Goal: Entertainment & Leisure: Consume media (video, audio)

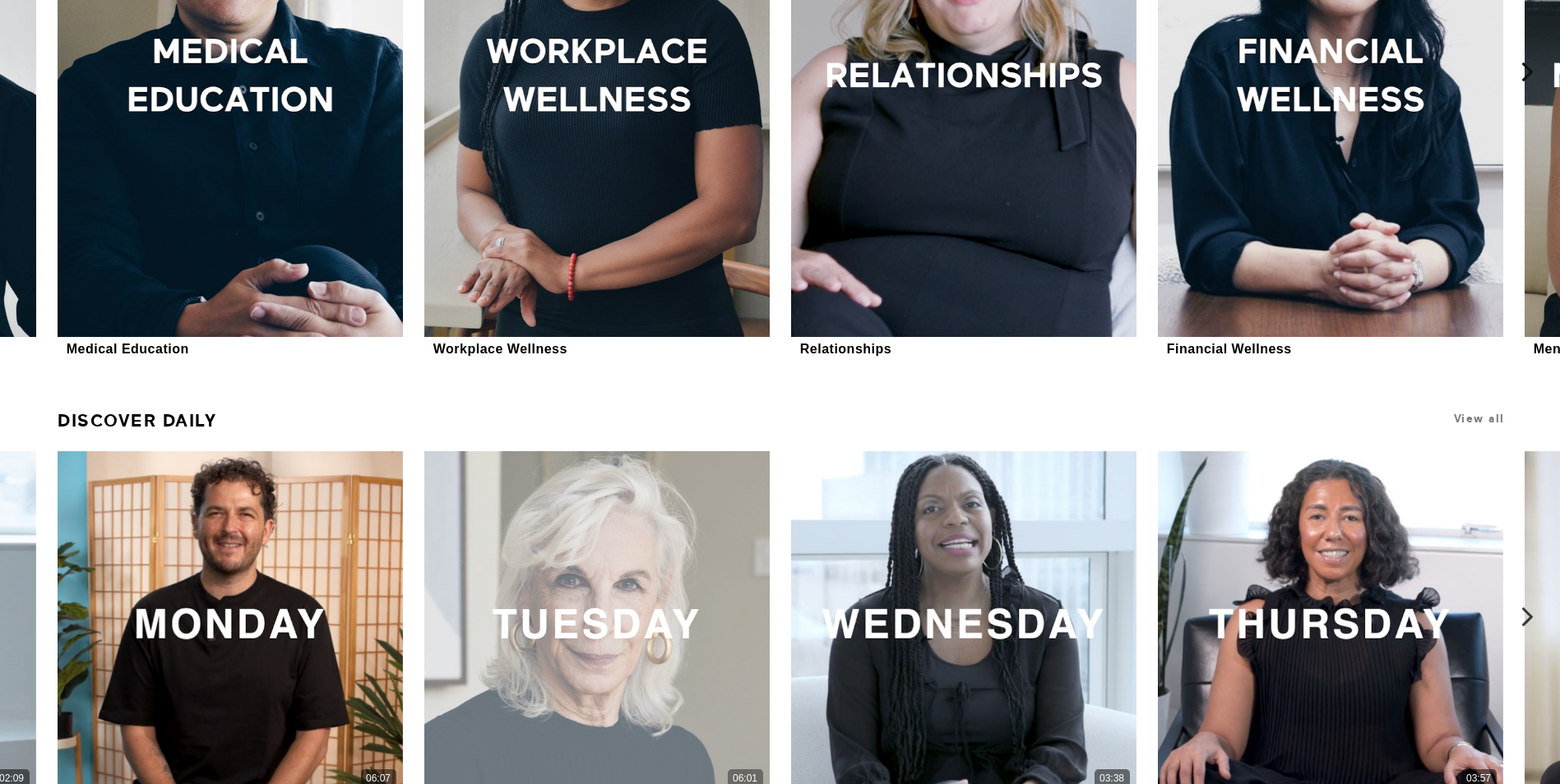
scroll to position [1152, 0]
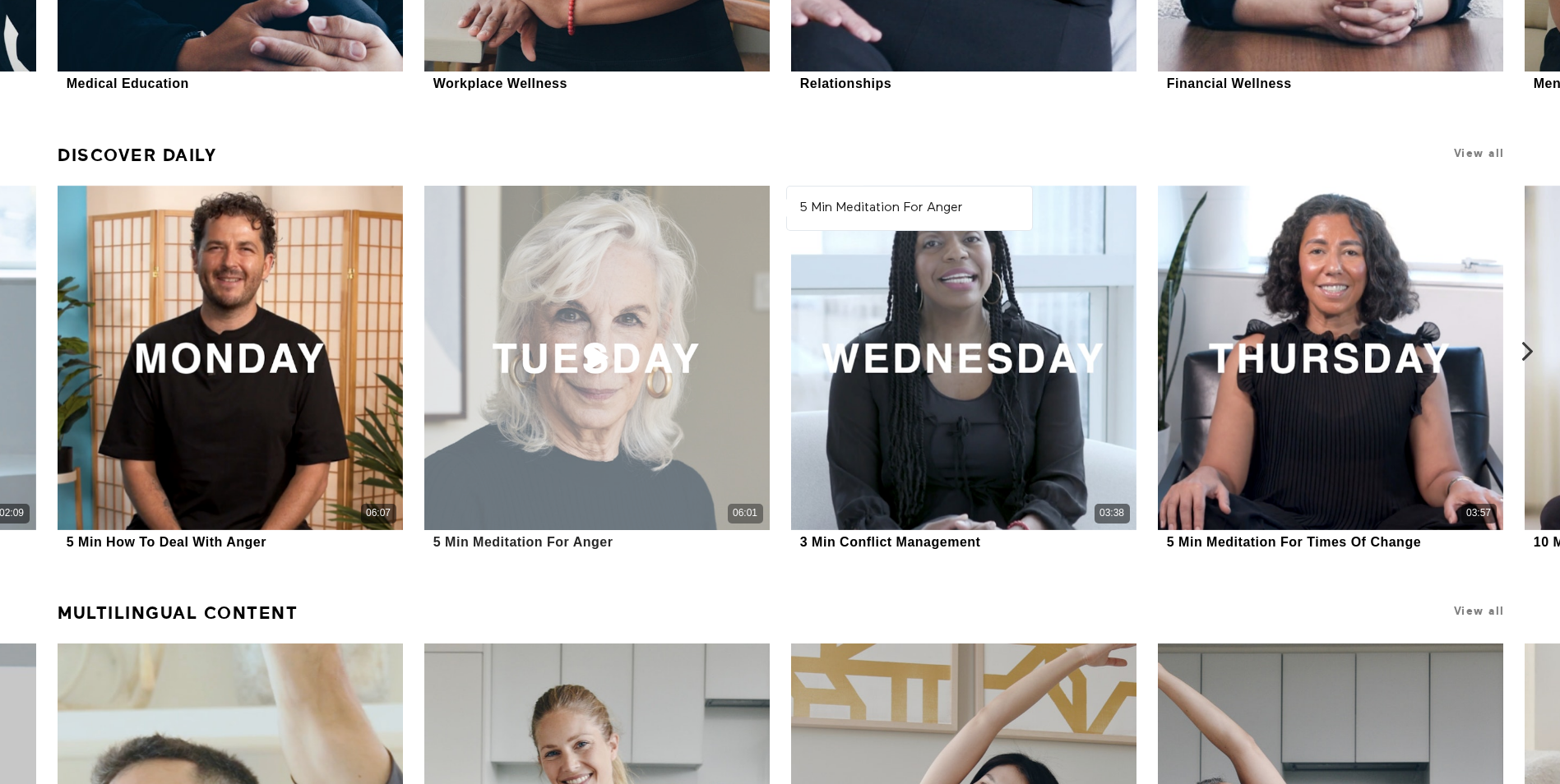
click at [561, 349] on div "06:01" at bounding box center [597, 358] width 345 height 345
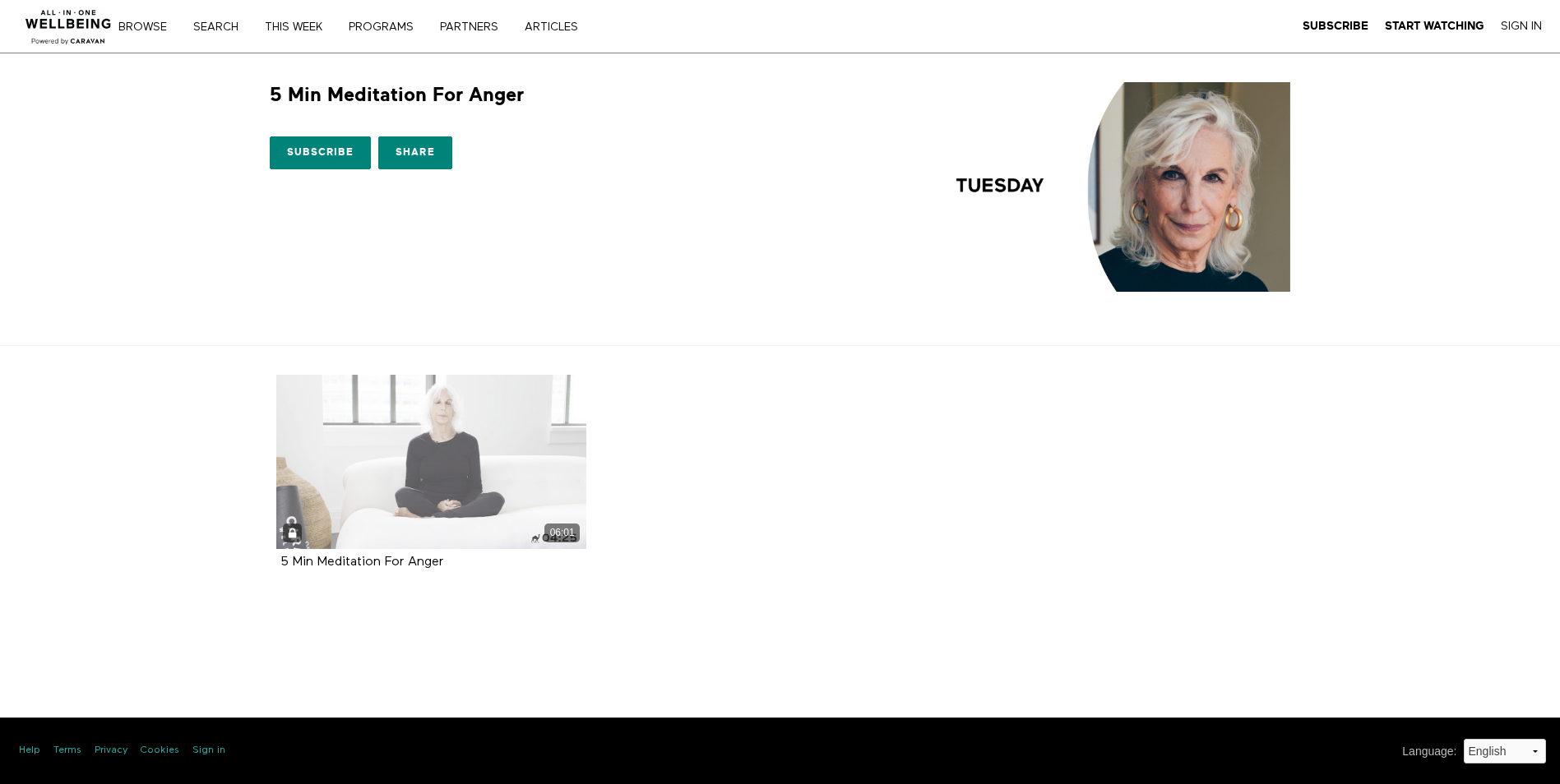
click at [477, 501] on div "06:01" at bounding box center [431, 462] width 311 height 175
